Goal: Task Accomplishment & Management: Use online tool/utility

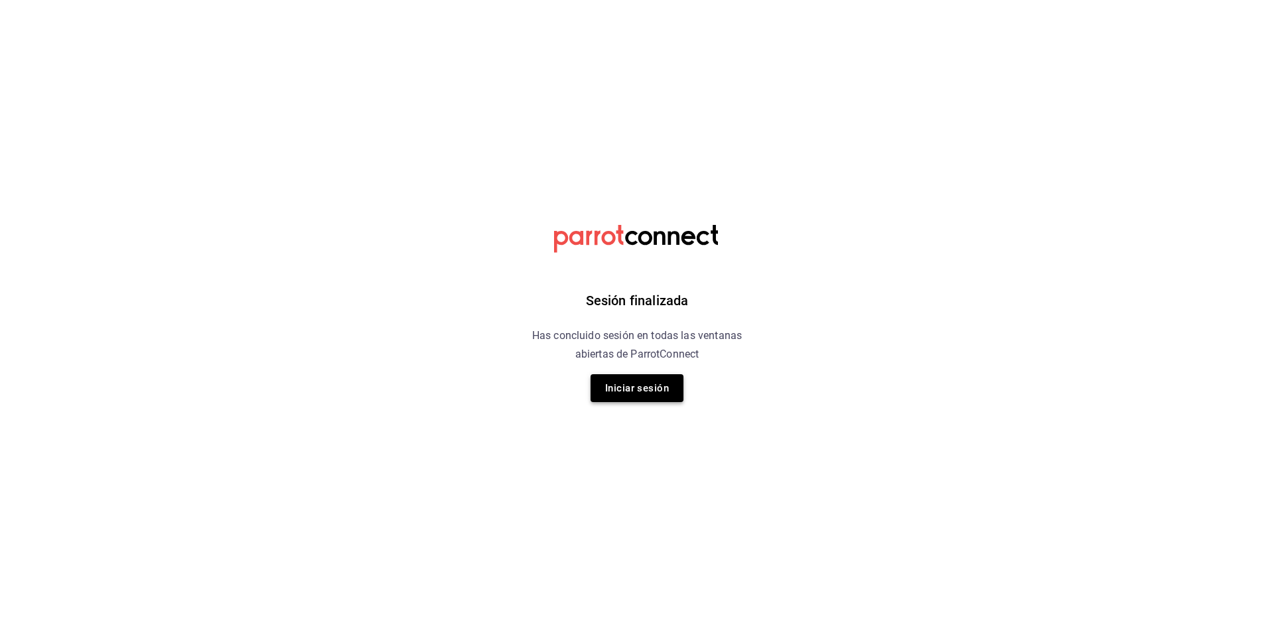
click at [642, 386] on button "Iniciar sesión" at bounding box center [636, 388] width 93 height 28
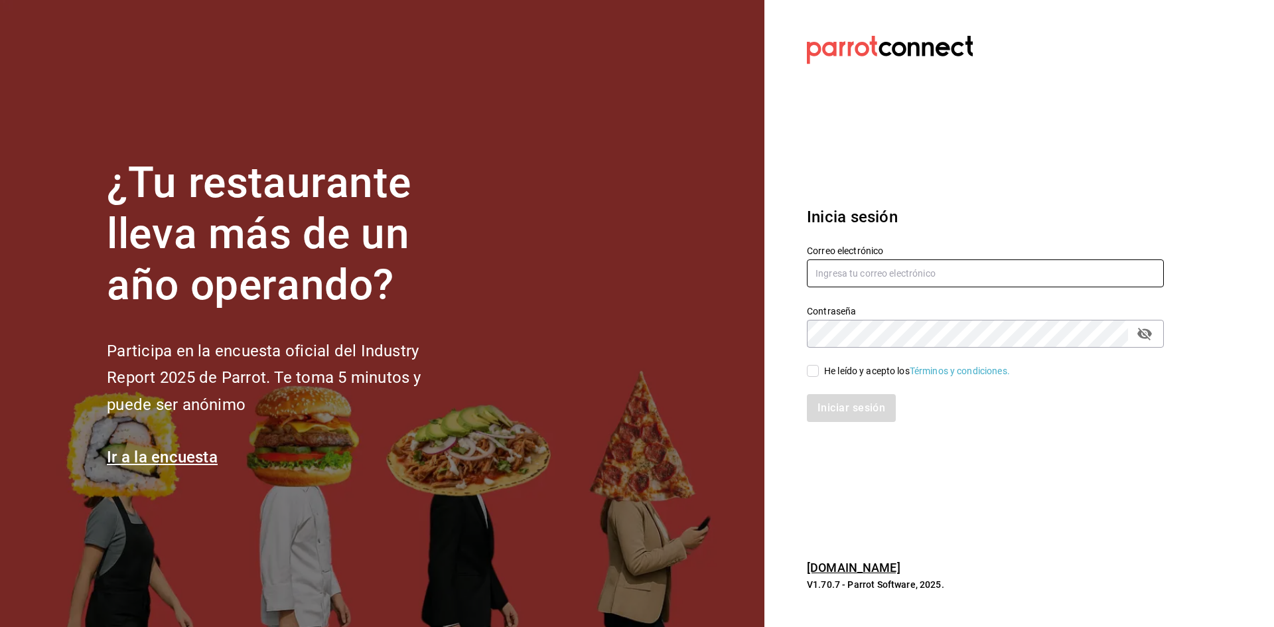
click at [838, 278] on input "text" at bounding box center [985, 273] width 357 height 28
type input "[EMAIL_ADDRESS][DOMAIN_NAME]"
click at [815, 372] on input "He leído y acepto los Términos y condiciones." at bounding box center [813, 371] width 12 height 12
checkbox input "true"
click at [831, 397] on button "Iniciar sesión" at bounding box center [852, 408] width 90 height 28
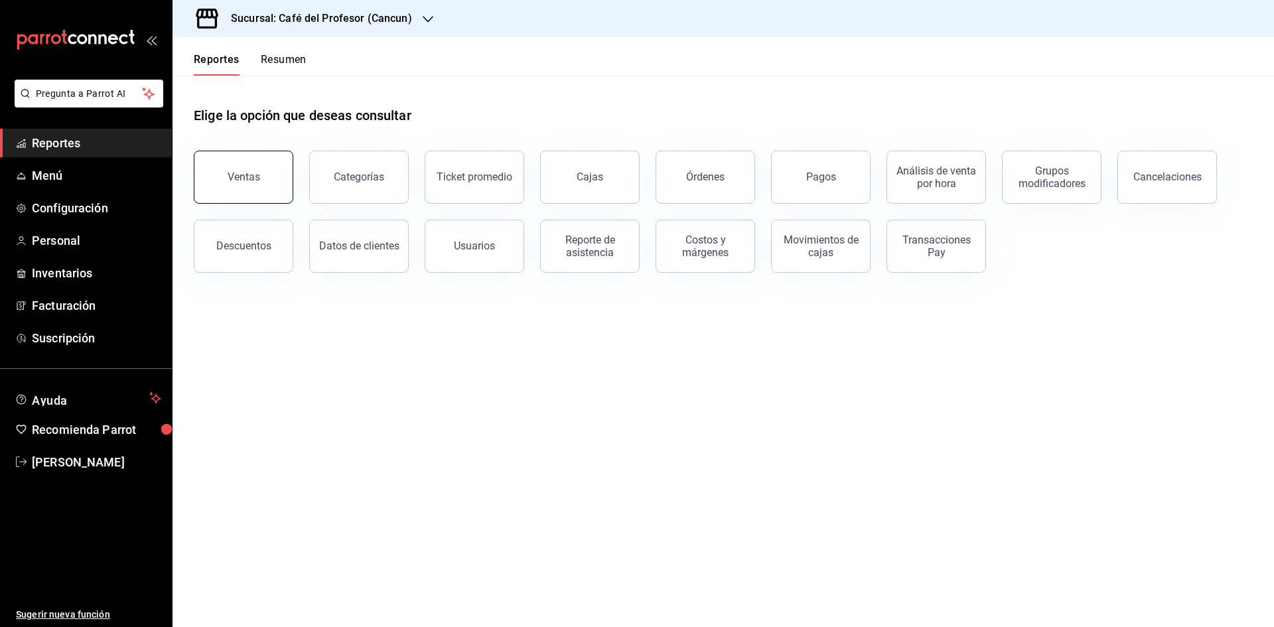
click at [269, 174] on button "Ventas" at bounding box center [244, 177] width 100 height 53
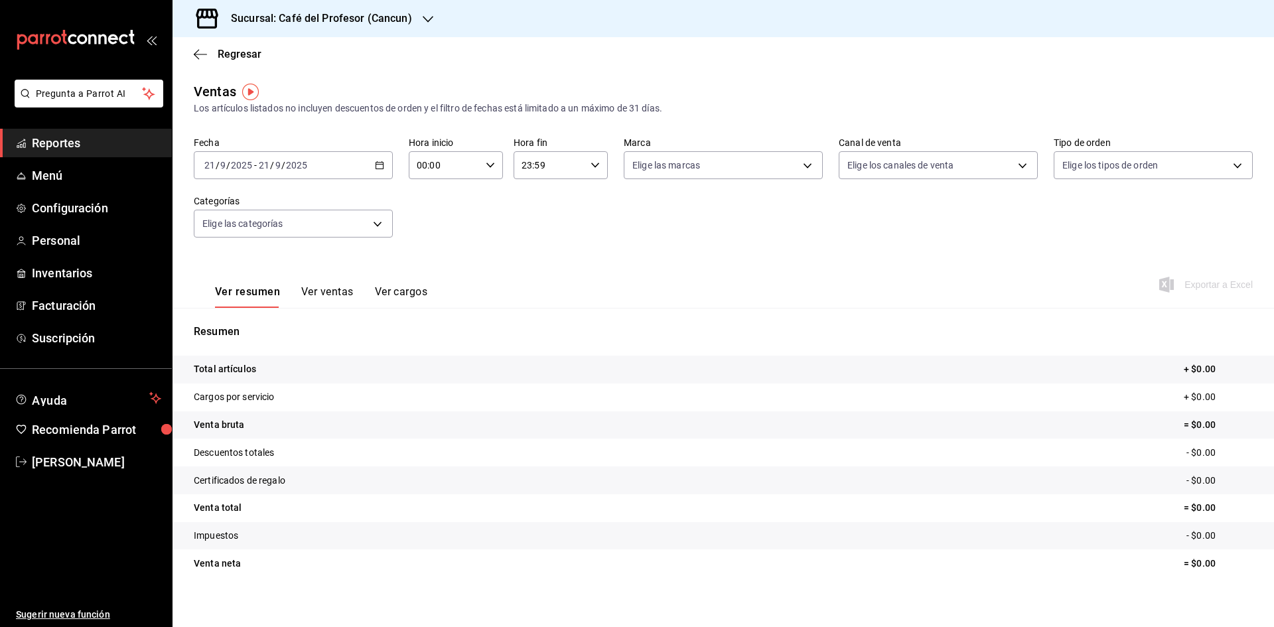
click at [382, 163] on div "2025-09-21 21 / 9 / 2025 - 2025-09-21 21 / 9 / 2025" at bounding box center [293, 165] width 199 height 28
click at [238, 326] on span "Rango de fechas" at bounding box center [256, 325] width 103 height 14
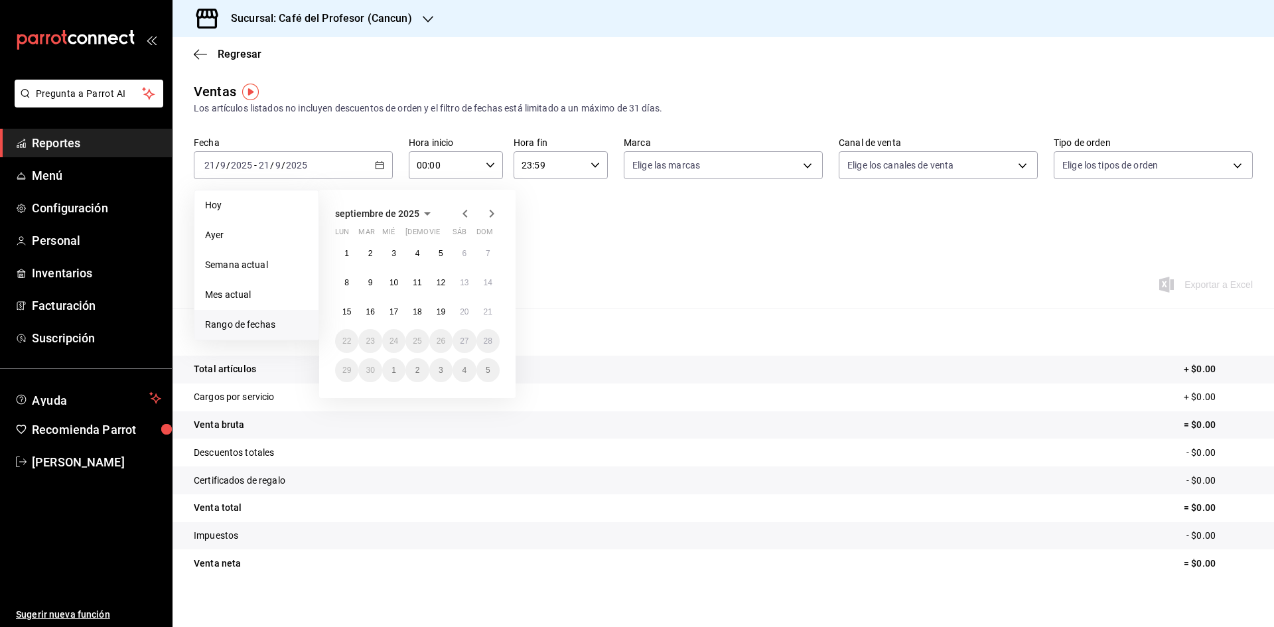
click at [465, 212] on icon "button" at bounding box center [464, 214] width 5 height 8
click at [440, 257] on abbr "1" at bounding box center [441, 253] width 5 height 9
click at [484, 370] on abbr "31" at bounding box center [488, 370] width 9 height 9
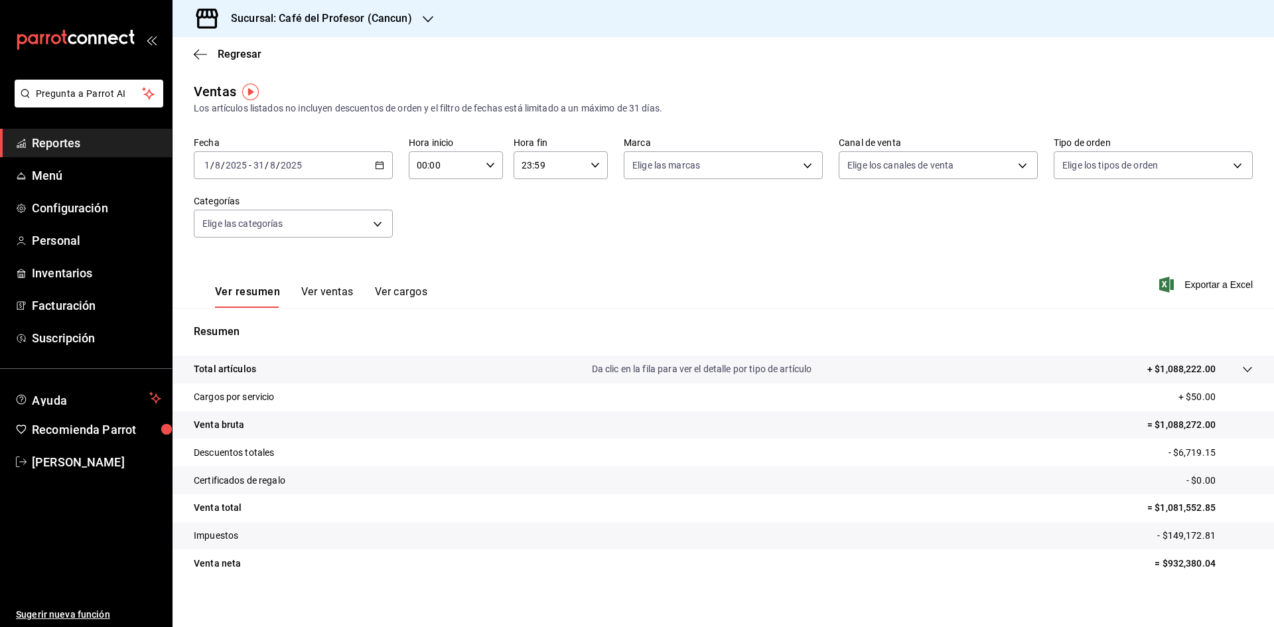
click at [342, 294] on button "Ver ventas" at bounding box center [327, 296] width 52 height 23
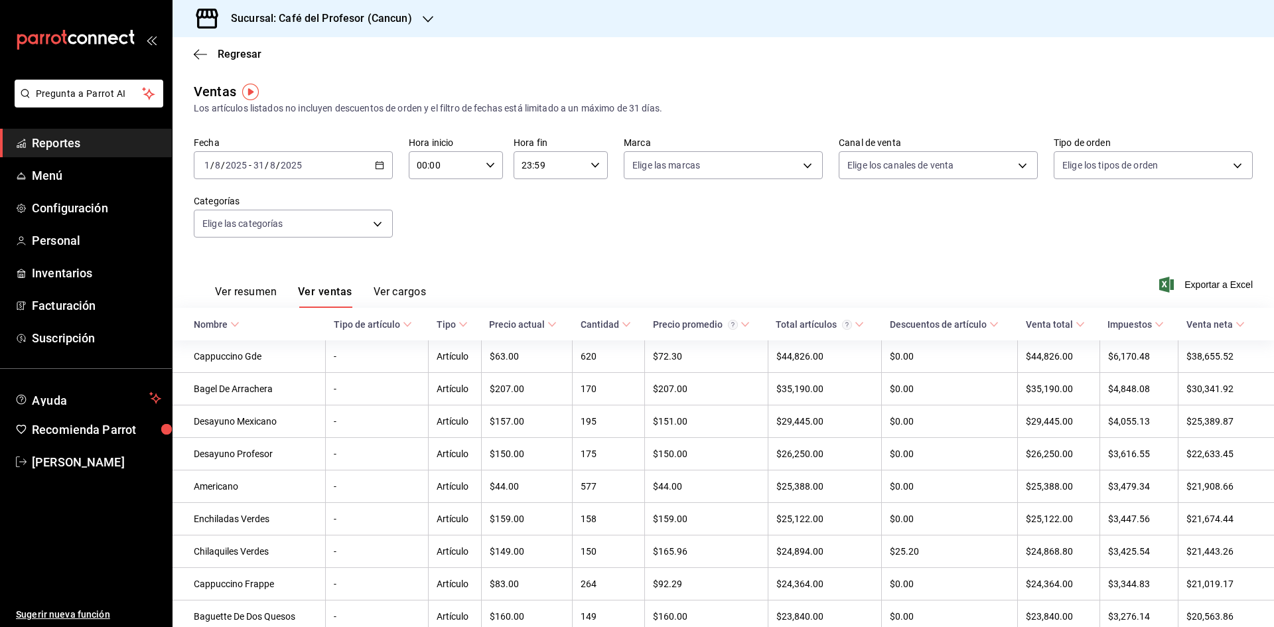
click at [384, 289] on button "Ver cargos" at bounding box center [399, 296] width 53 height 23
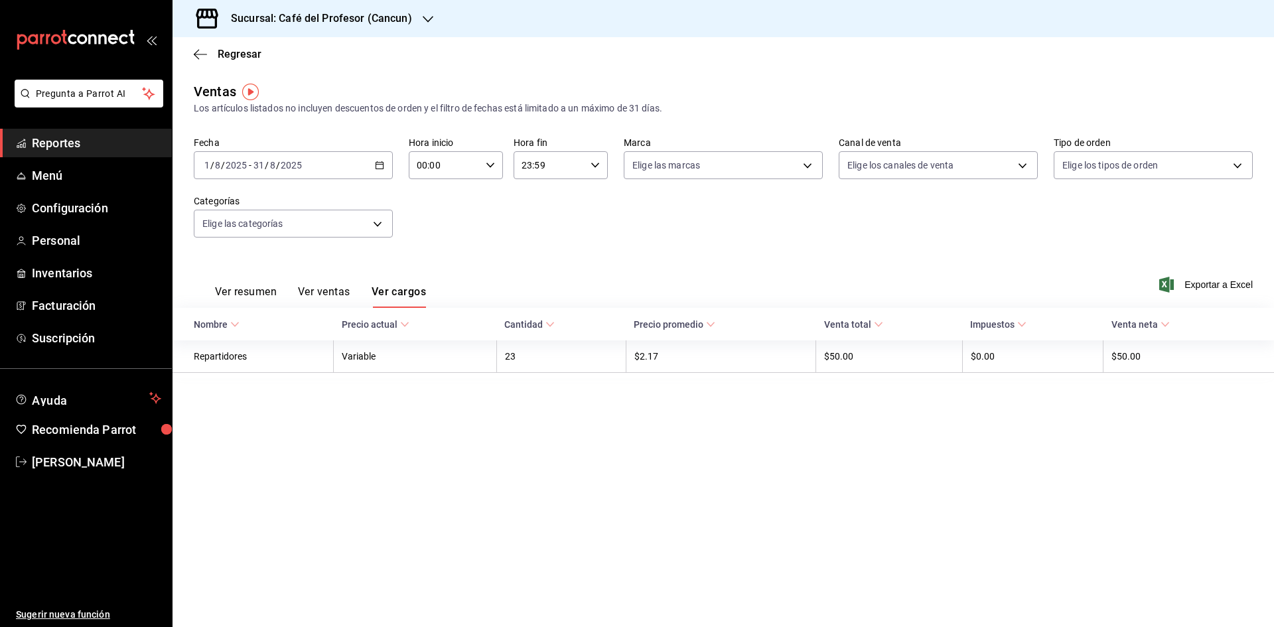
click at [334, 285] on button "Ver ventas" at bounding box center [324, 296] width 52 height 23
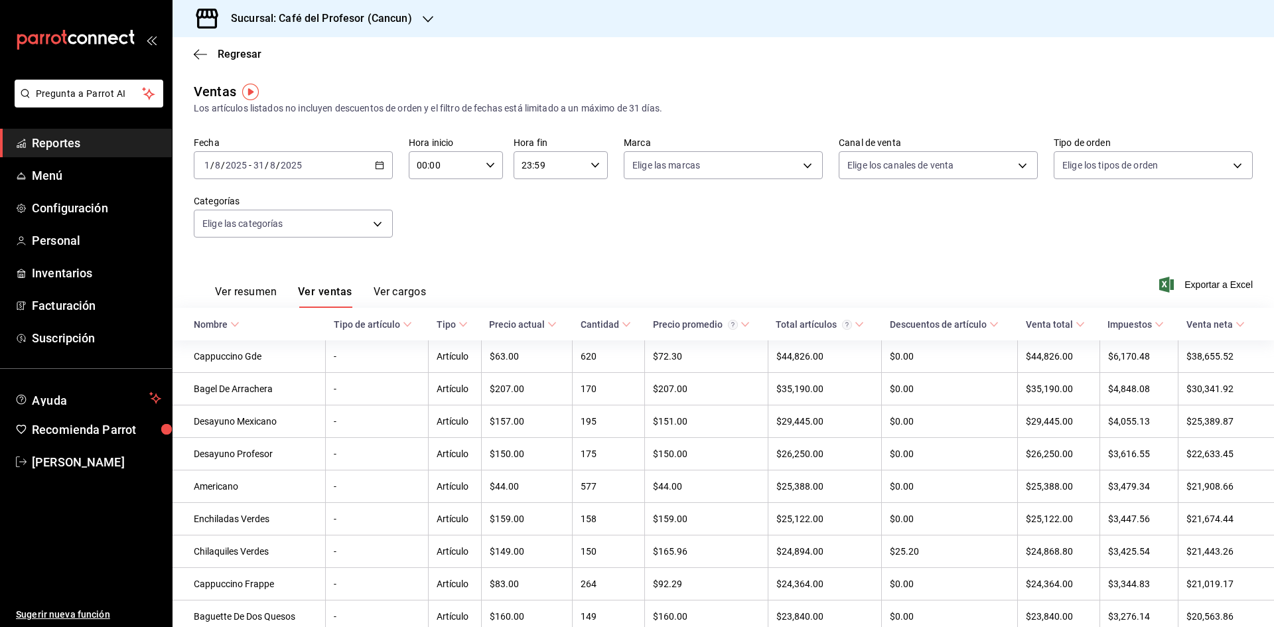
click at [245, 291] on button "Ver resumen" at bounding box center [246, 296] width 62 height 23
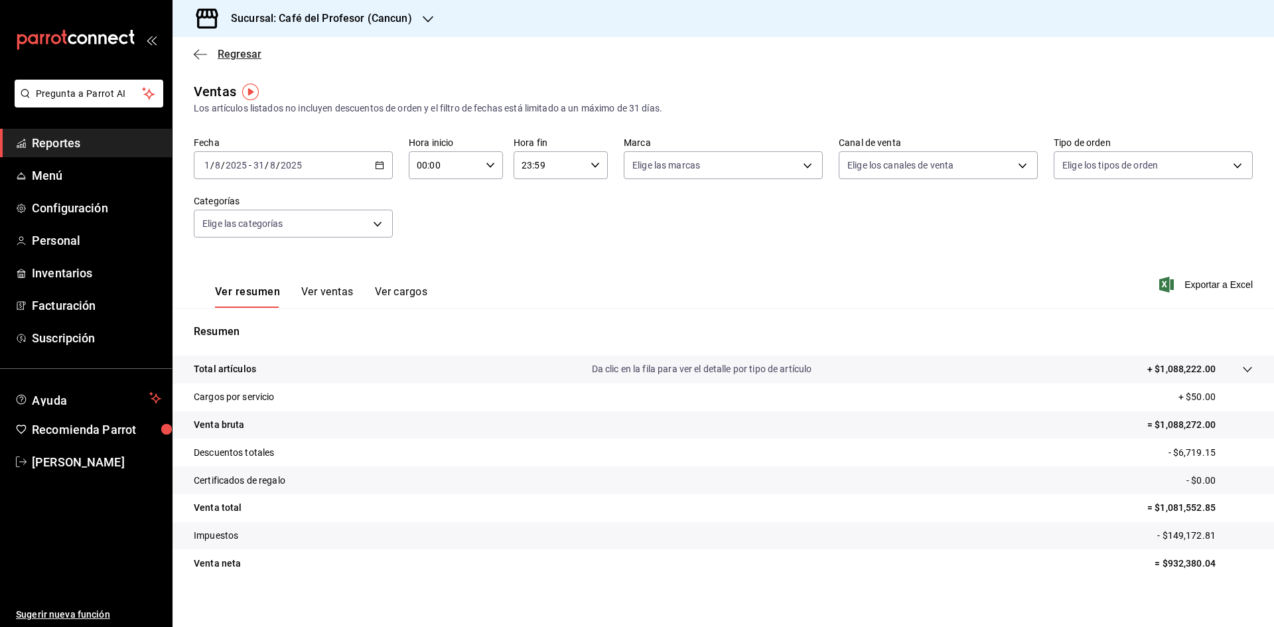
click at [202, 53] on icon "button" at bounding box center [200, 54] width 13 height 12
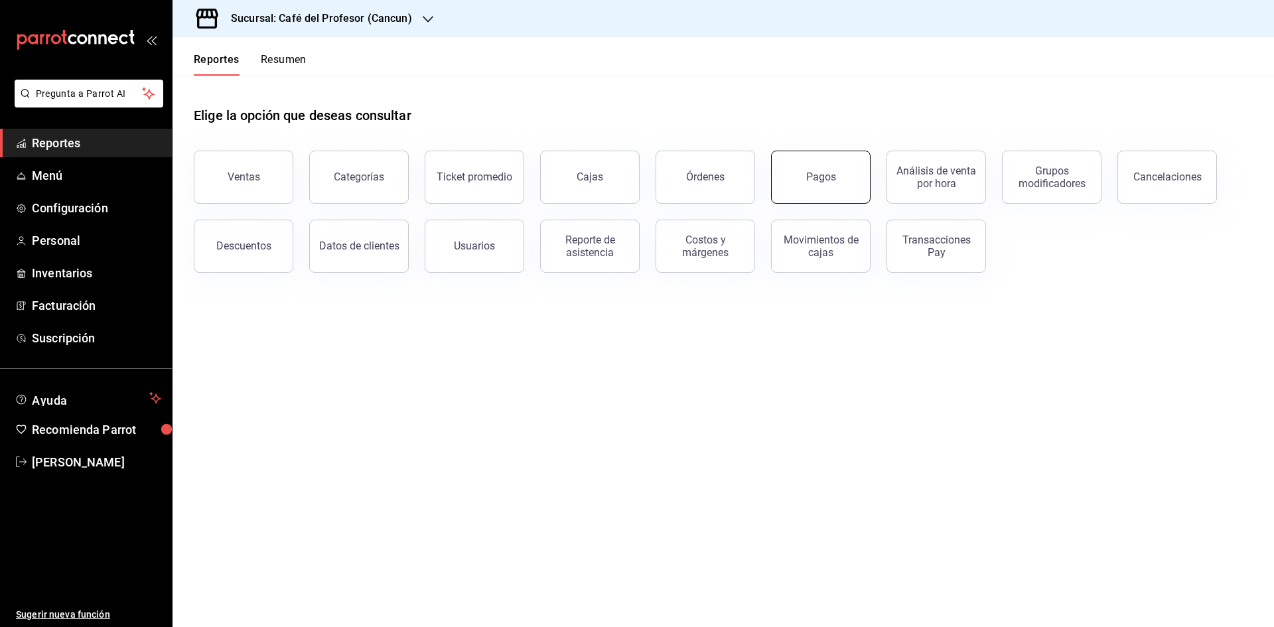
click at [830, 187] on button "Pagos" at bounding box center [821, 177] width 100 height 53
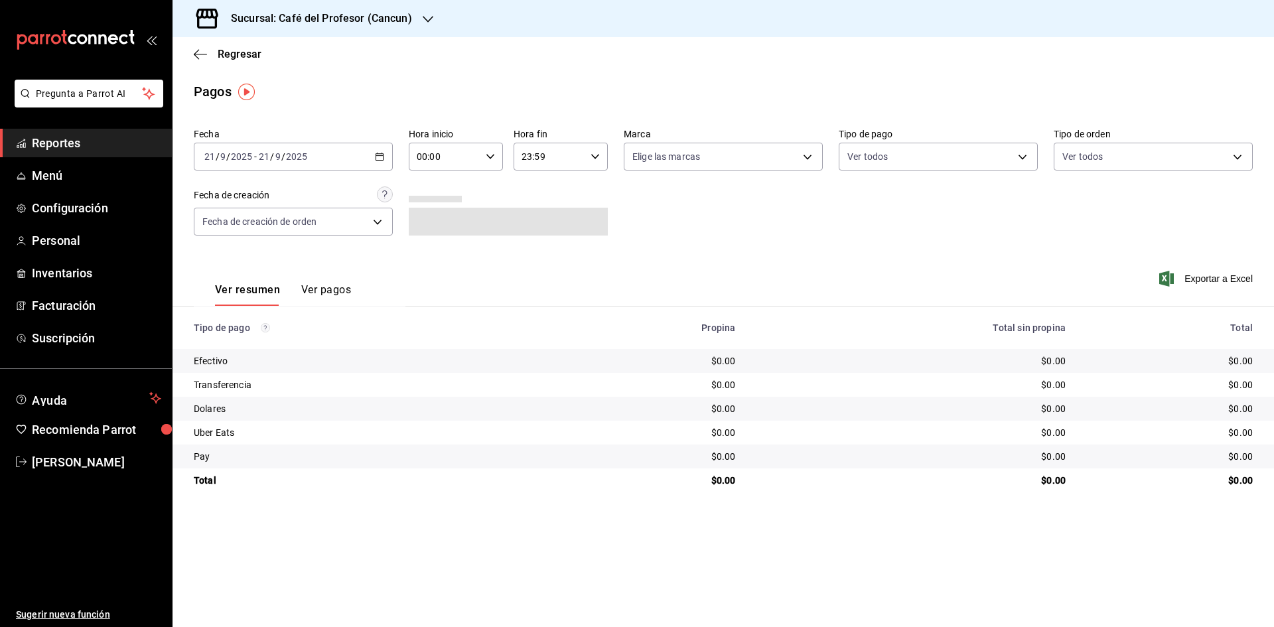
click at [373, 155] on div "2025-09-21 21 / 9 / 2025 - 2025-09-21 21 / 9 / 2025" at bounding box center [293, 157] width 199 height 28
click at [259, 343] on span "Rango de fechas" at bounding box center [256, 346] width 103 height 14
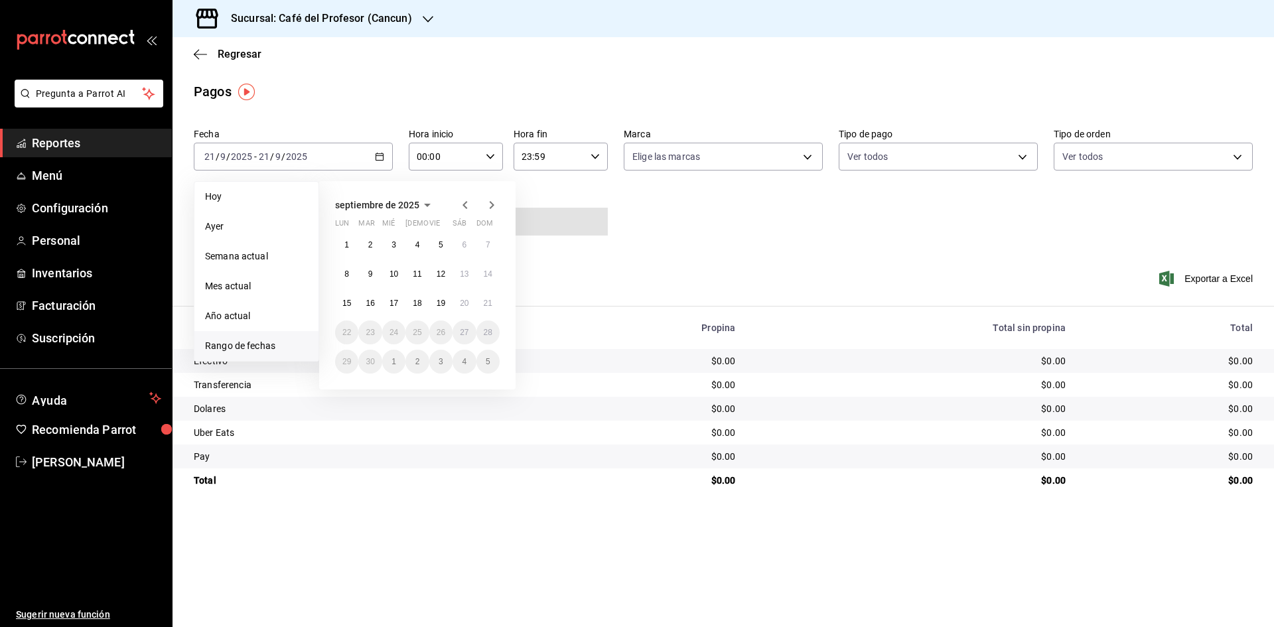
click at [465, 208] on icon "button" at bounding box center [465, 205] width 16 height 16
click at [444, 247] on button "1" at bounding box center [440, 245] width 23 height 24
click at [490, 362] on abbr "31" at bounding box center [488, 361] width 9 height 9
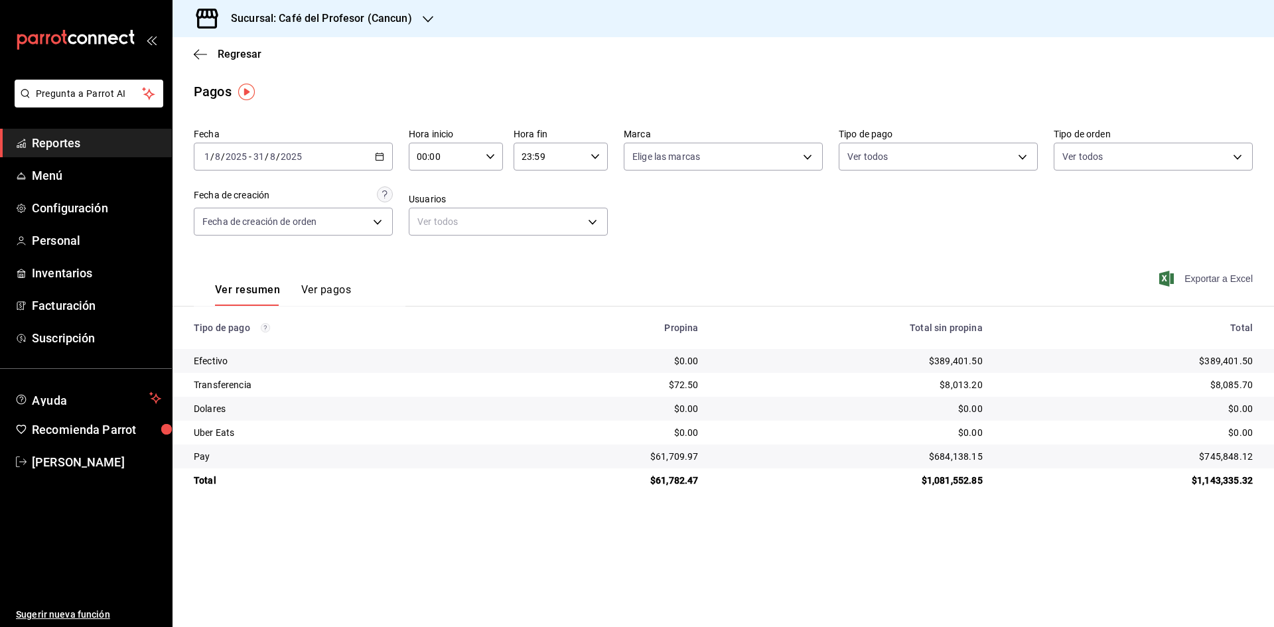
click at [1206, 282] on span "Exportar a Excel" at bounding box center [1207, 279] width 91 height 16
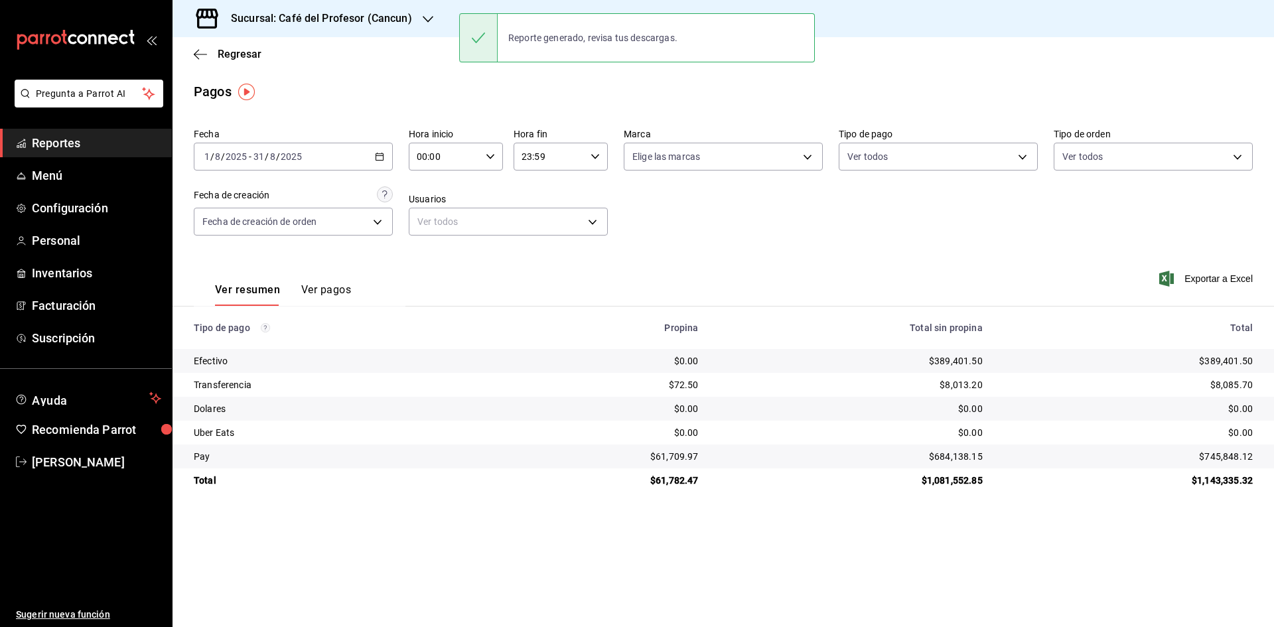
click at [427, 21] on icon "button" at bounding box center [428, 19] width 11 height 11
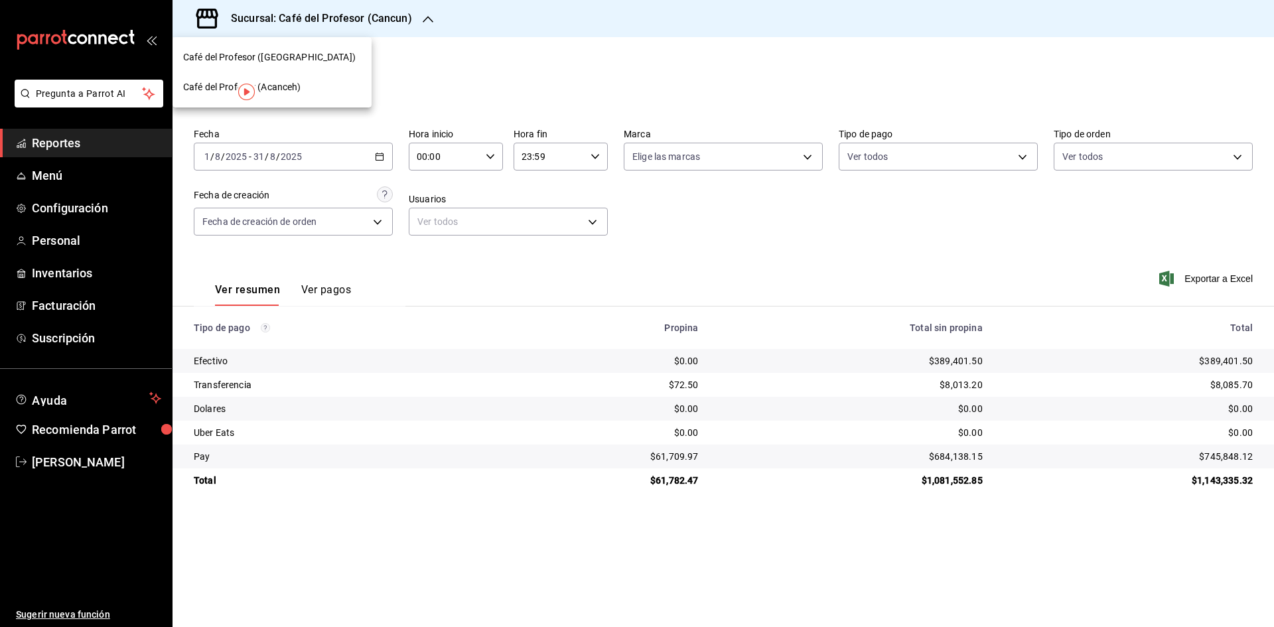
click at [323, 84] on div "Café del Profesor (Acanceh)" at bounding box center [272, 87] width 178 height 14
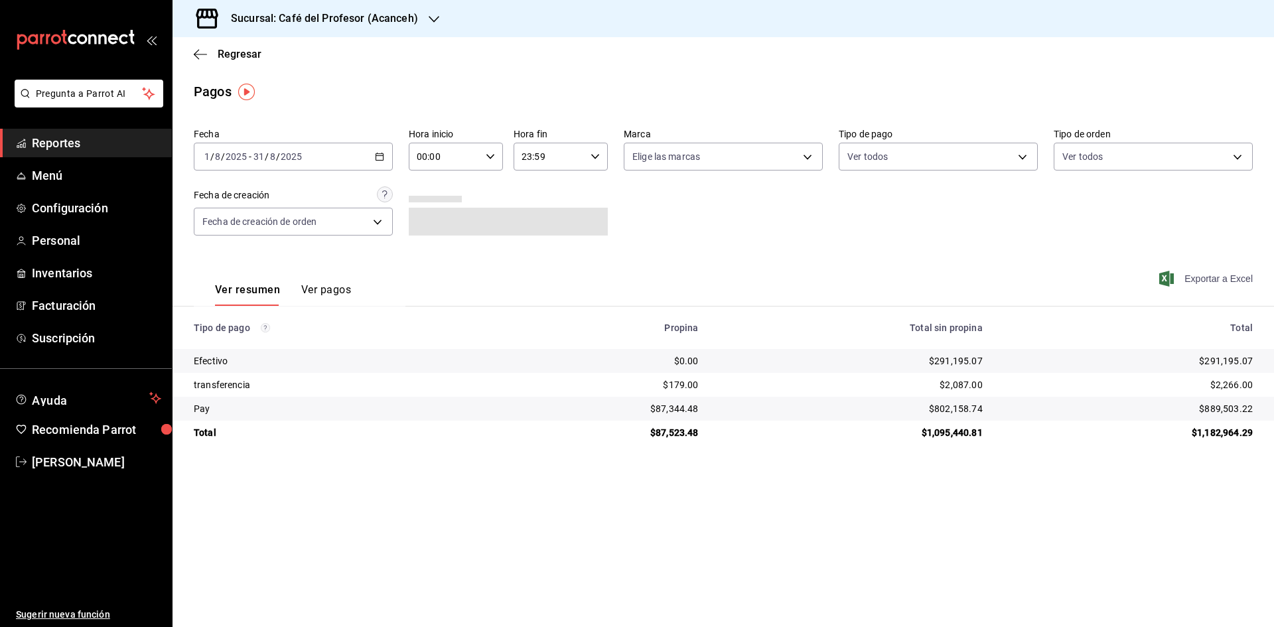
click at [1216, 279] on span "Exportar a Excel" at bounding box center [1207, 279] width 91 height 16
